Goal: Find specific page/section: Find specific page/section

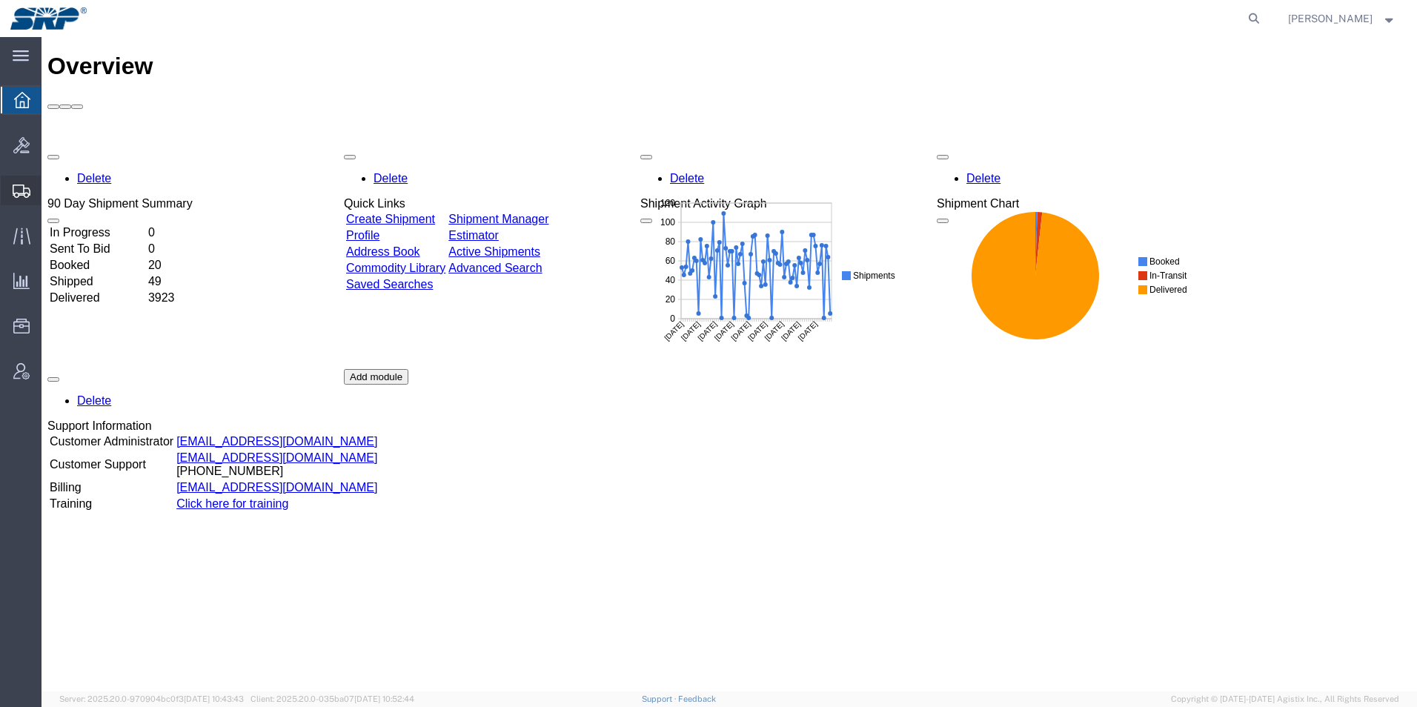
click at [21, 187] on icon at bounding box center [22, 191] width 18 height 13
